Goal: Obtain resource: Obtain resource

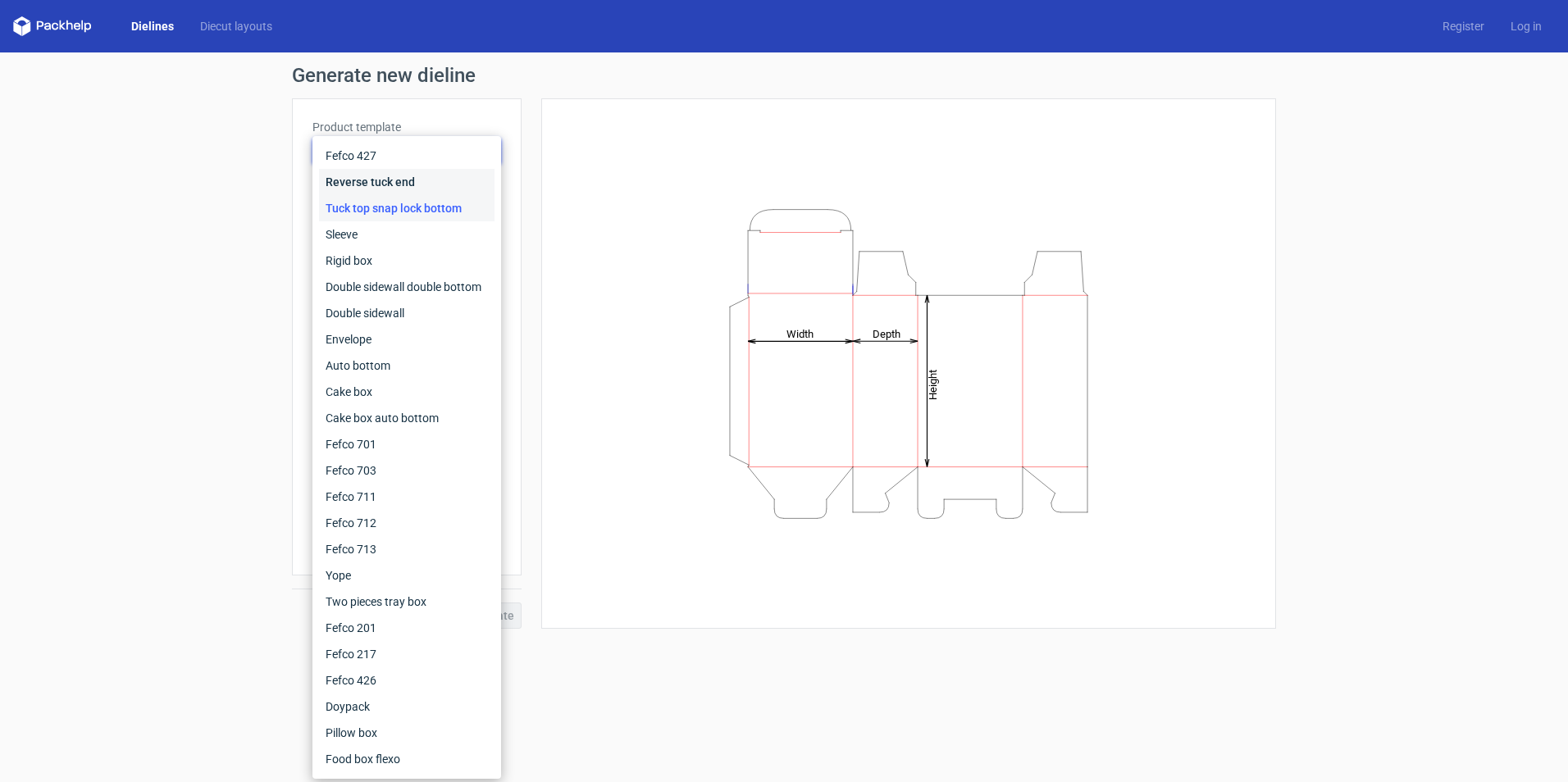
click at [433, 189] on div "Reverse tuck end" at bounding box center [407, 181] width 176 height 26
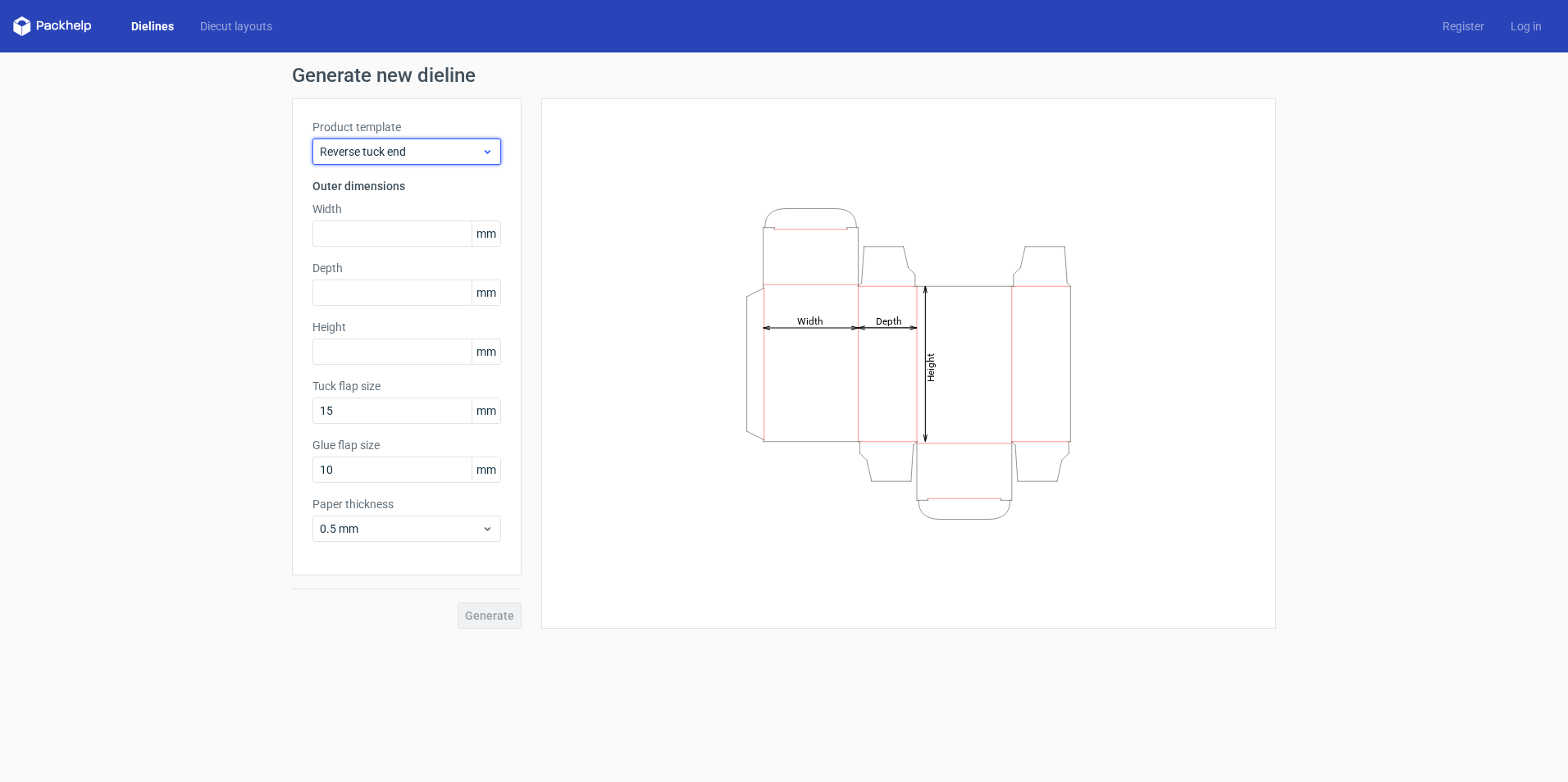
click at [441, 154] on span "Reverse tuck end" at bounding box center [400, 152] width 161 height 17
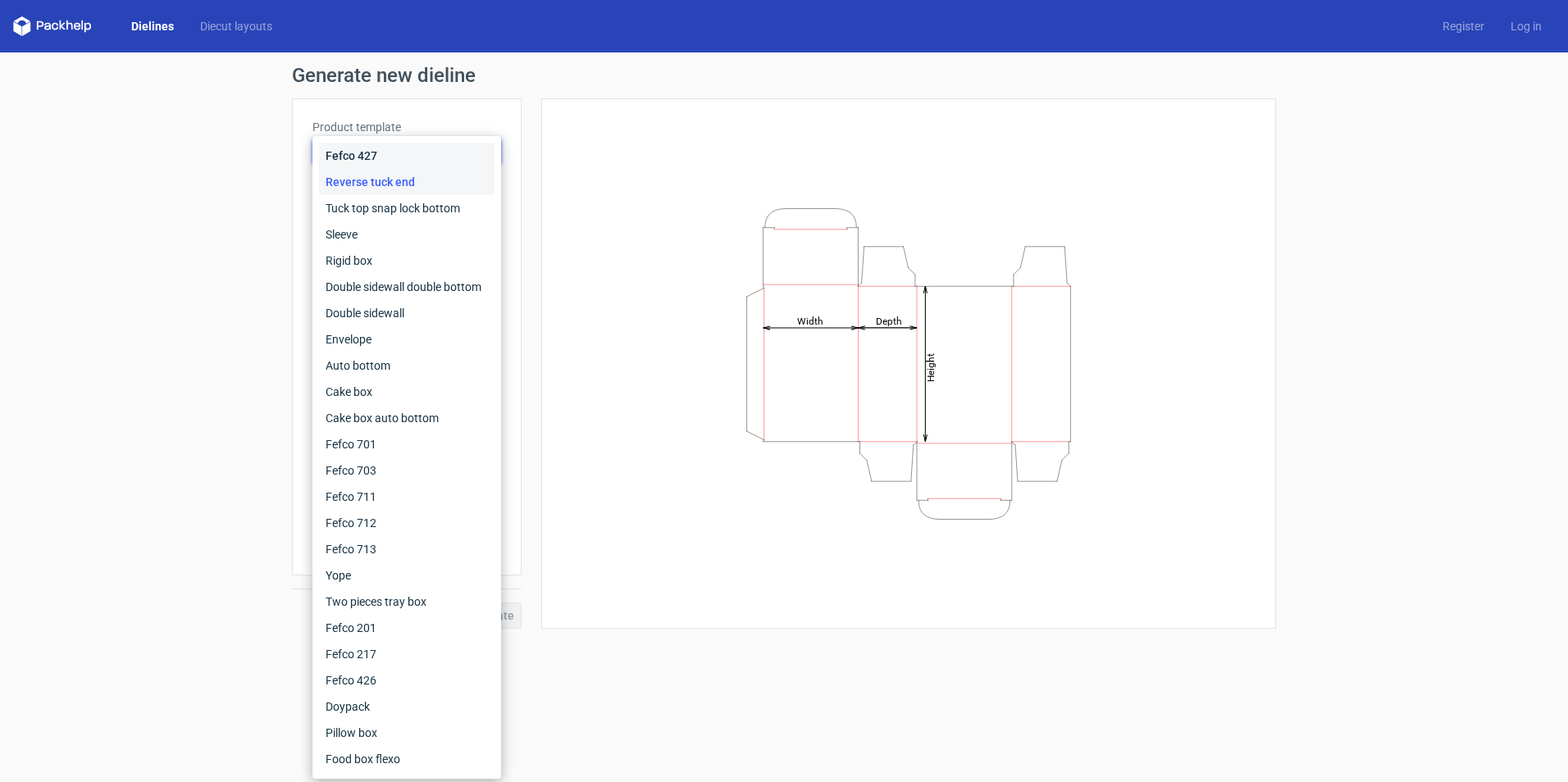
click at [420, 152] on div "Fefco 427" at bounding box center [407, 156] width 176 height 26
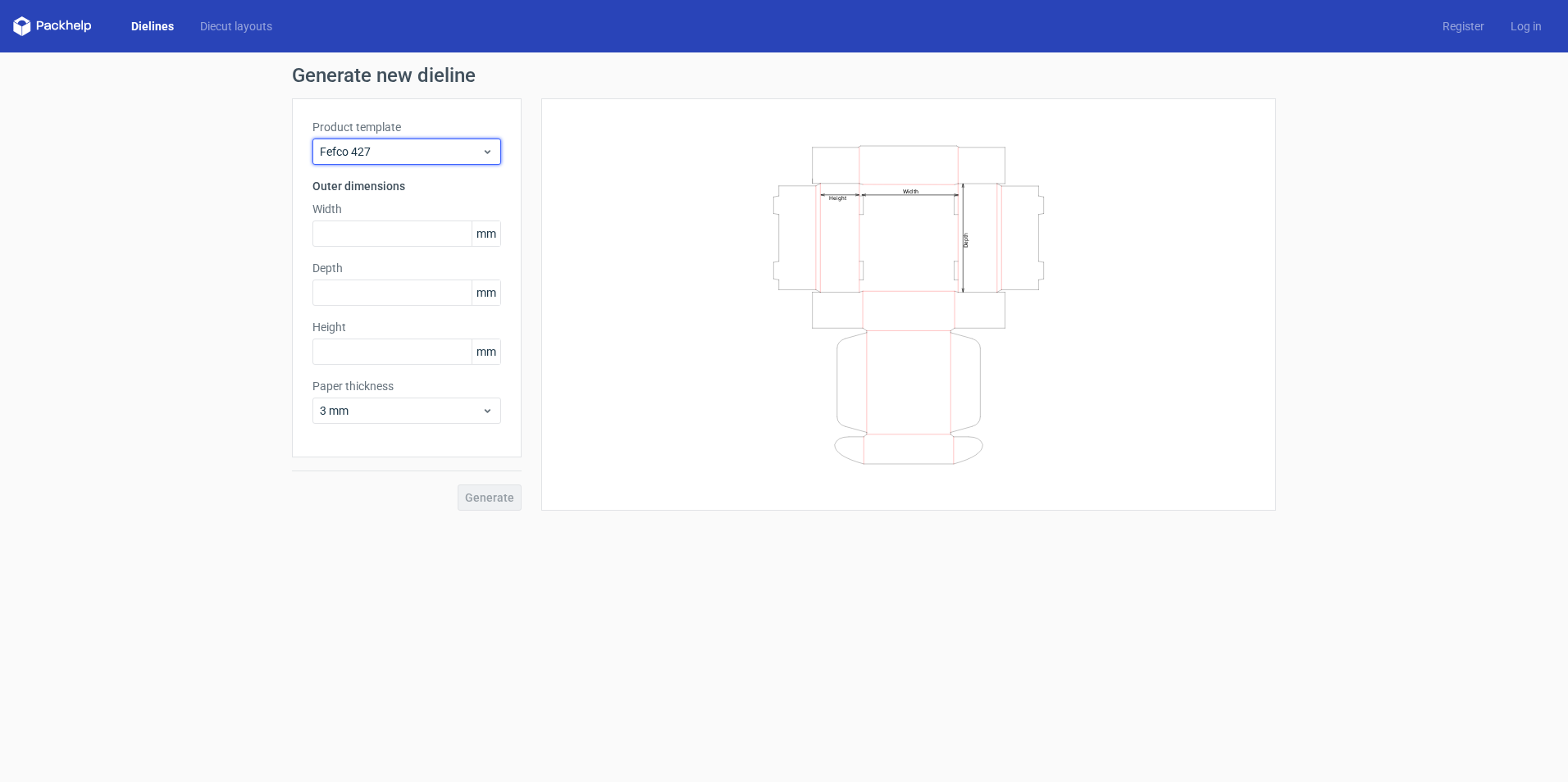
click at [420, 152] on span "Fefco 427" at bounding box center [400, 152] width 161 height 17
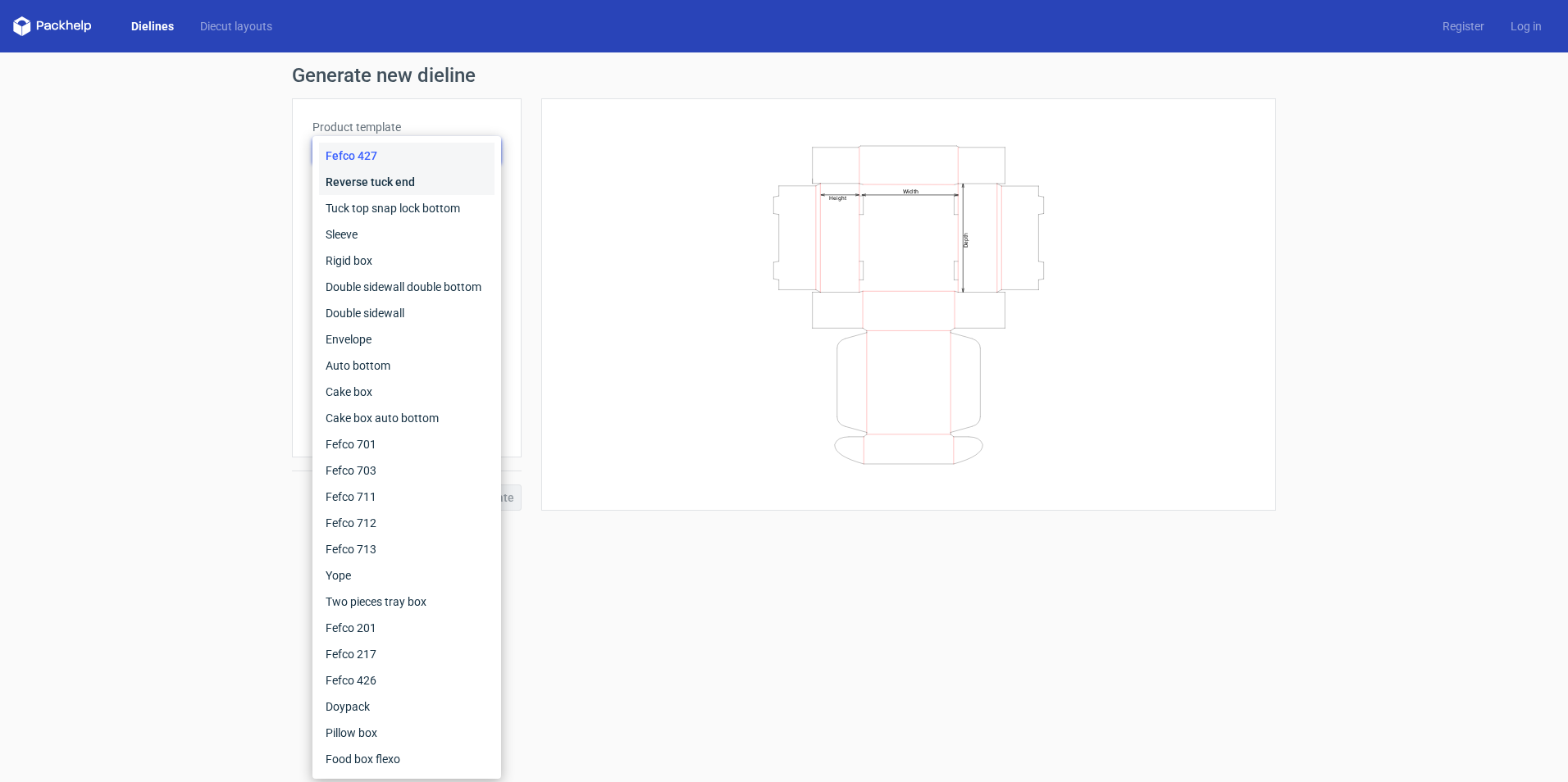
click at [420, 176] on div "Reverse tuck end" at bounding box center [407, 181] width 176 height 26
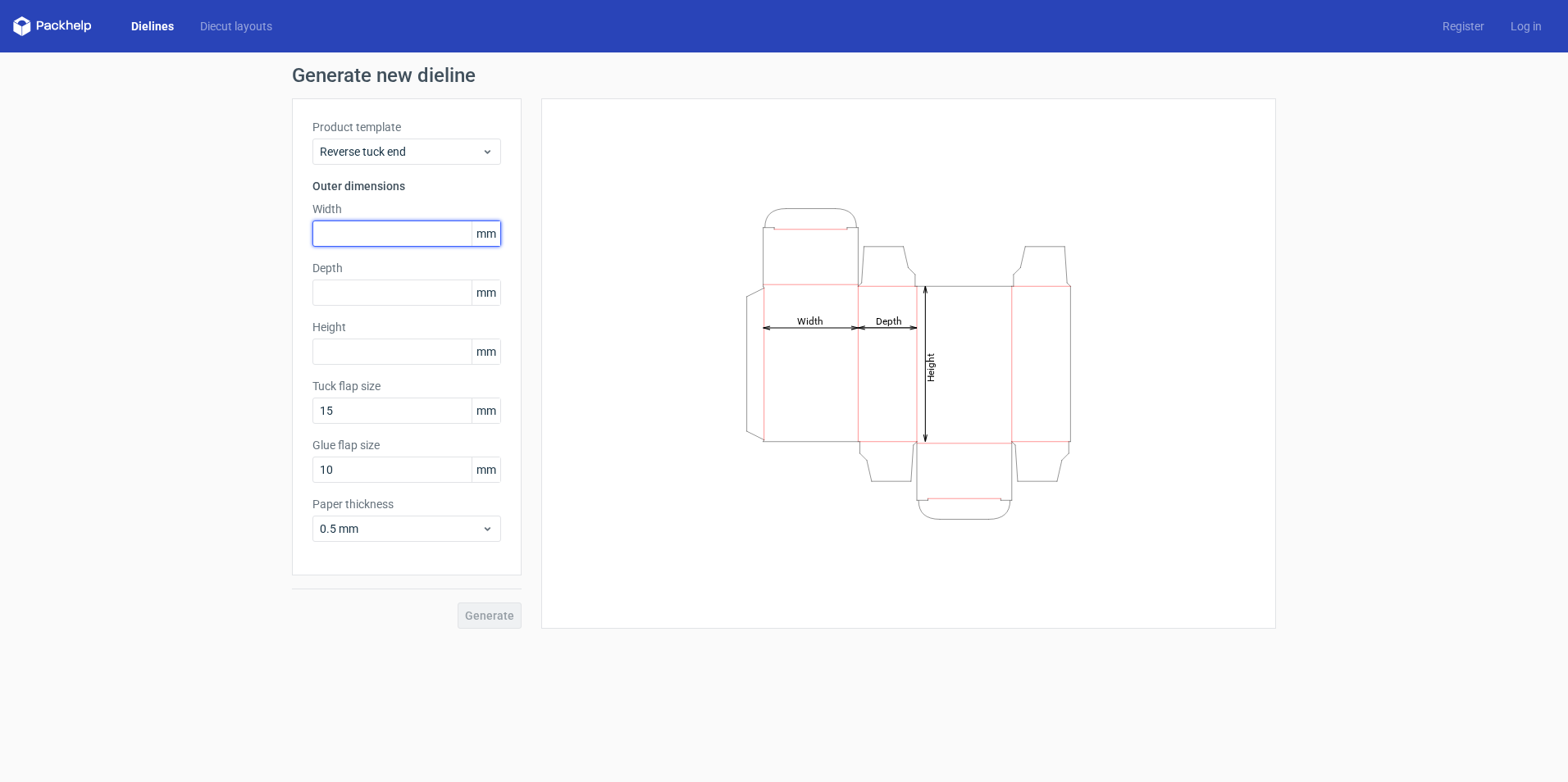
click at [392, 246] on input "text" at bounding box center [406, 233] width 188 height 26
type input "60"
click at [369, 291] on input "text" at bounding box center [406, 292] width 188 height 26
type input "50"
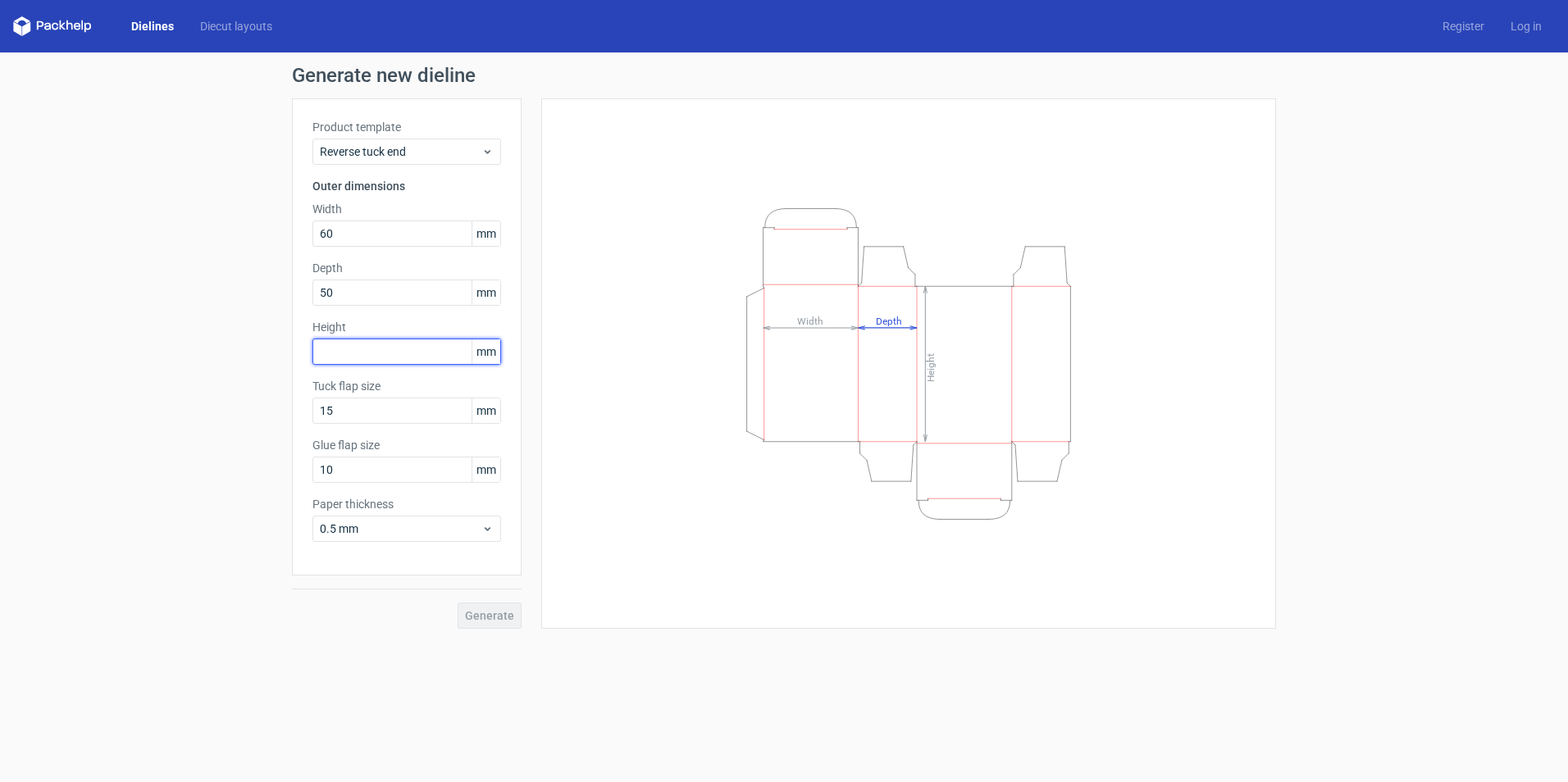
click at [422, 340] on input "text" at bounding box center [406, 351] width 188 height 26
type input "110"
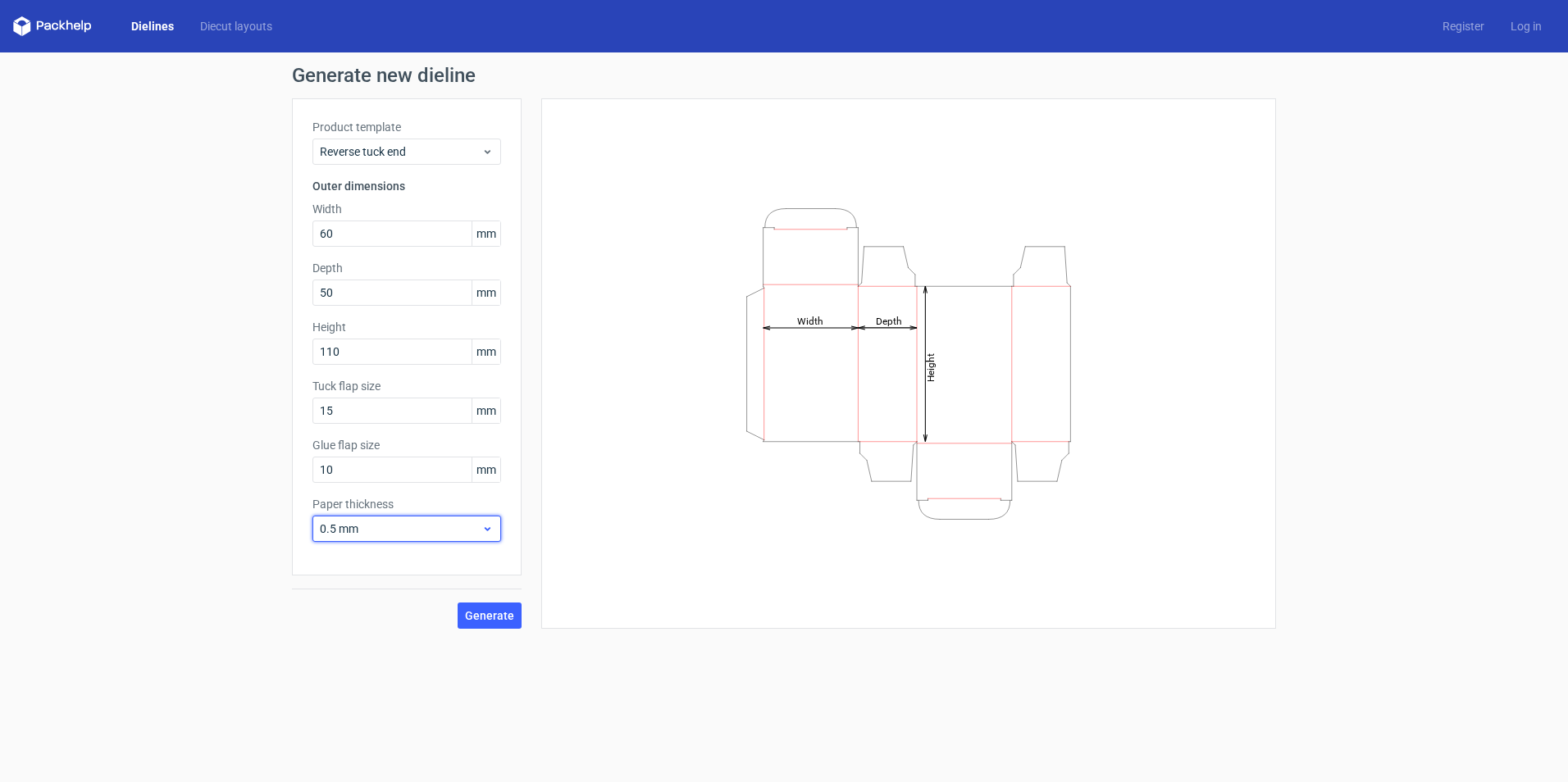
click at [459, 534] on span "0.5 mm" at bounding box center [400, 529] width 161 height 17
click at [407, 616] on div "1 mm" at bounding box center [407, 616] width 176 height 26
click at [479, 617] on span "Generate" at bounding box center [489, 616] width 49 height 12
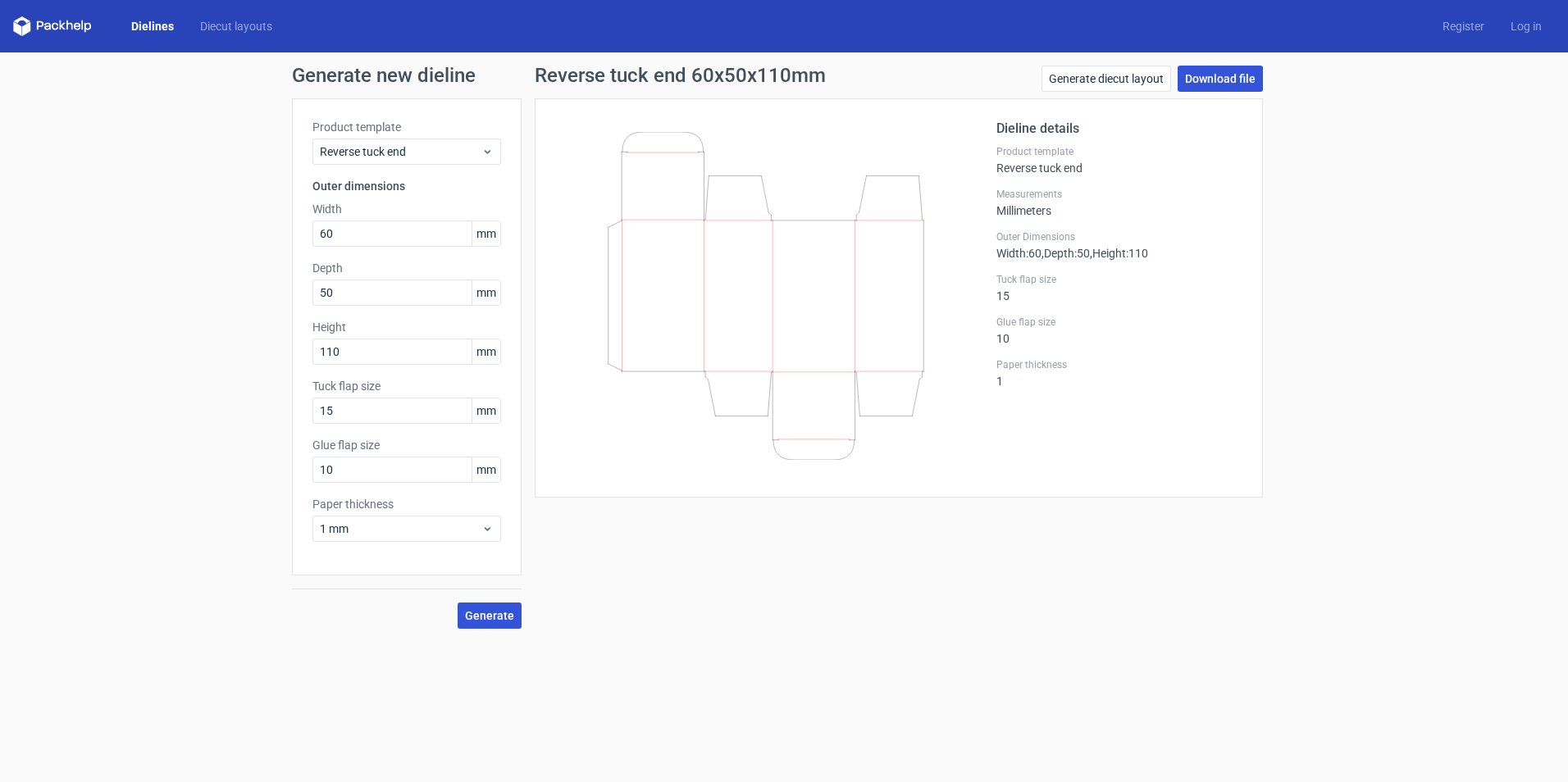
click at [1252, 84] on link "Download file" at bounding box center [1220, 78] width 85 height 26
